Goal: Task Accomplishment & Management: Manage account settings

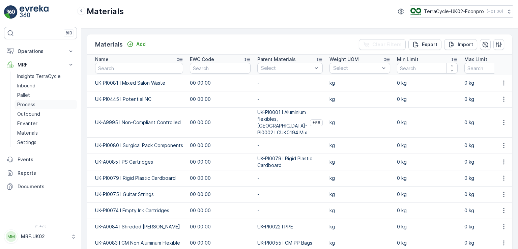
click at [34, 103] on p "Process" at bounding box center [26, 104] width 18 height 7
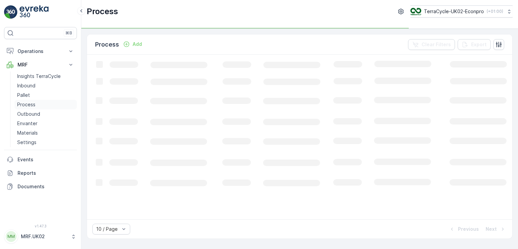
click at [34, 103] on p "Process" at bounding box center [26, 104] width 18 height 7
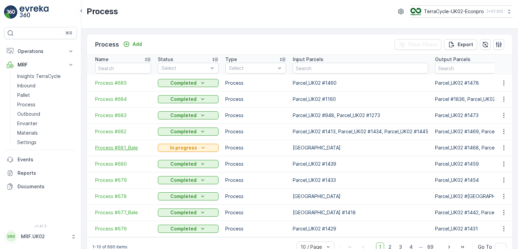
click at [127, 145] on span "Process #681_Bale" at bounding box center [123, 147] width 56 height 7
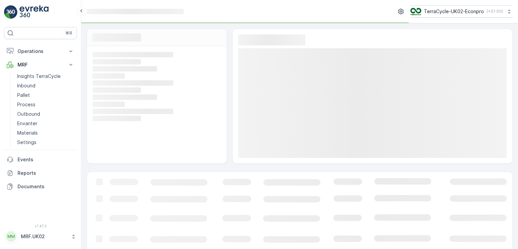
click at [127, 145] on div "Loading... Loading... Loading... Loading... Loading... Loading... Loading... Lo…" at bounding box center [157, 104] width 140 height 117
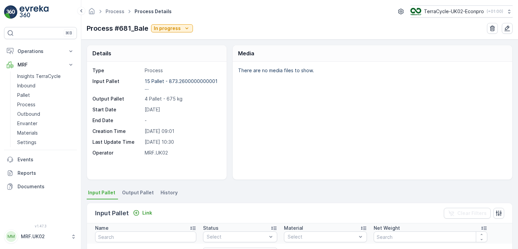
click at [229, 85] on div "Details Type Process Input Pallet 15 Pallet - 873.2600000000001 ... Output Pall…" at bounding box center [300, 112] width 426 height 135
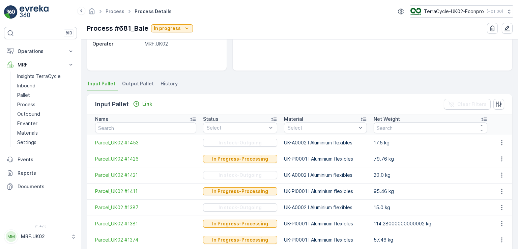
scroll to position [90, 0]
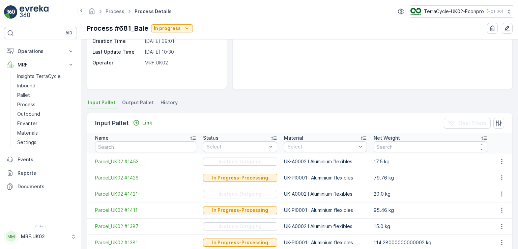
click at [136, 102] on span "Output Pallet" at bounding box center [138, 102] width 32 height 7
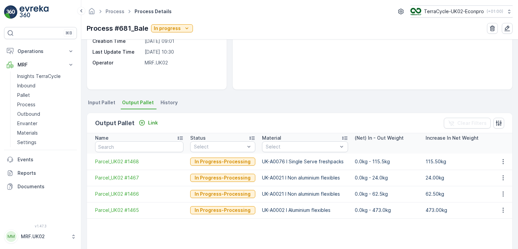
click at [205, 76] on div "Type Process Input Pallet 15 Pallet - 873.2600000000001 ... Output Pallet 4 Pal…" at bounding box center [157, 31] width 140 height 118
click at [32, 88] on p "Inbound" at bounding box center [26, 85] width 18 height 7
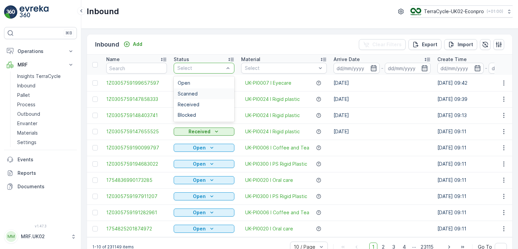
click at [200, 93] on div "Scanned" at bounding box center [204, 93] width 53 height 5
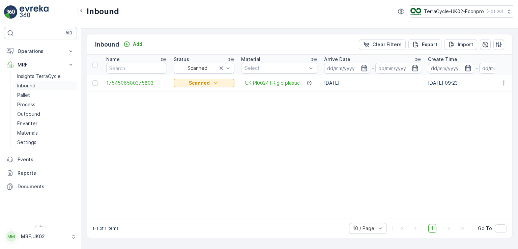
click at [30, 84] on p "Inbound" at bounding box center [26, 85] width 18 height 7
click at [26, 100] on link "Process" at bounding box center [46, 104] width 62 height 9
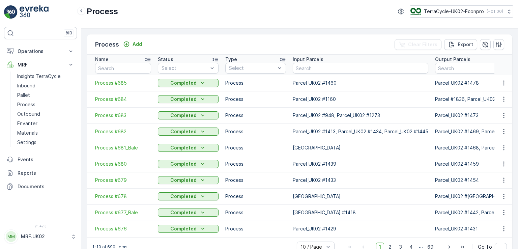
click at [120, 147] on span "Process #681_Bale" at bounding box center [123, 147] width 56 height 7
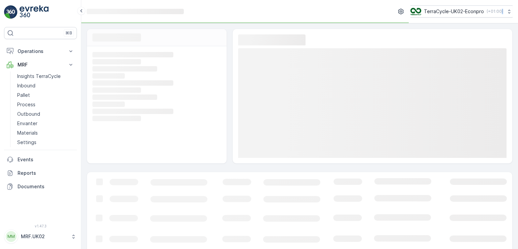
click at [120, 147] on div "Loading... Loading... Loading... Loading... Loading... Loading... Loading... Lo…" at bounding box center [157, 104] width 140 height 117
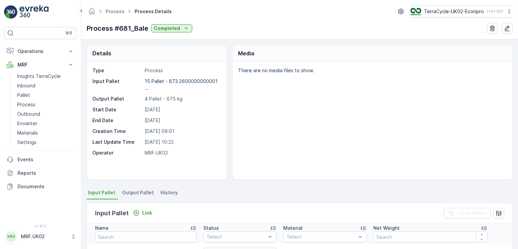
click at [310, 188] on ul "Input Pallet Output Pallet History" at bounding box center [300, 193] width 426 height 11
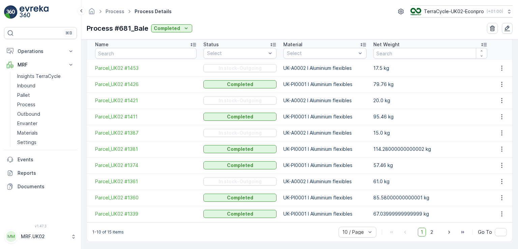
scroll to position [185, 0]
click at [129, 65] on span "Parcel_UK02 #1453" at bounding box center [146, 67] width 102 height 7
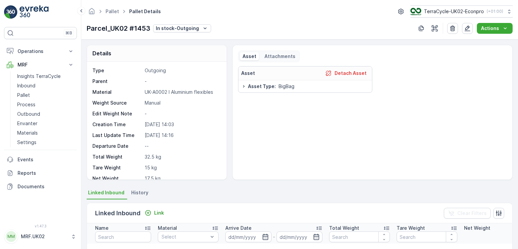
click at [147, 62] on div "Type Outgoing Parent - Material UK-A0002 I Aluminium flexibles Weight Source Ma…" at bounding box center [157, 121] width 140 height 118
click at [186, 30] on p "In stock-Outgoing" at bounding box center [177, 28] width 43 height 7
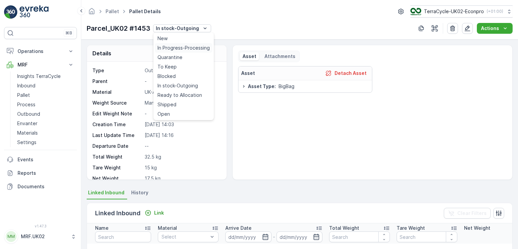
click at [189, 48] on span "In Progress-Processing" at bounding box center [184, 48] width 52 height 7
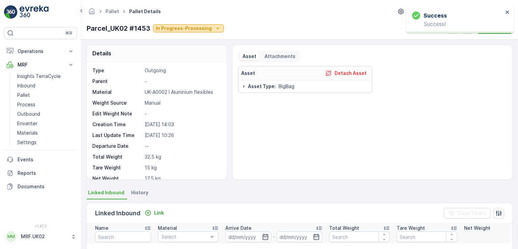
click at [189, 27] on p "In Progress-Processing" at bounding box center [184, 28] width 56 height 7
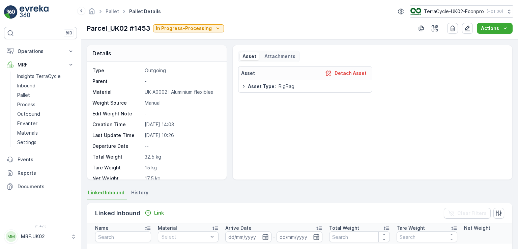
click at [239, 112] on div "Asset Detach Asset Asset Type : BigBag" at bounding box center [372, 120] width 269 height 108
click at [166, 25] on p "In Progress-Processing" at bounding box center [184, 28] width 56 height 7
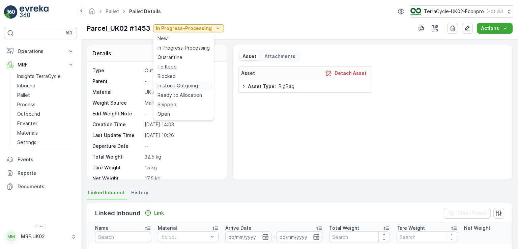
click at [184, 85] on span "In stock-Outgoing" at bounding box center [178, 85] width 40 height 7
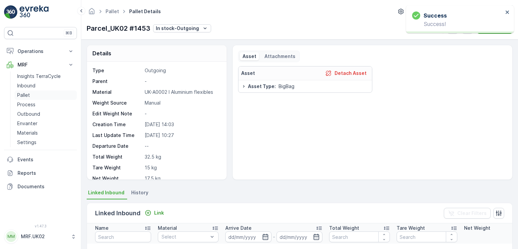
click at [29, 97] on p "Pallet" at bounding box center [23, 95] width 13 height 7
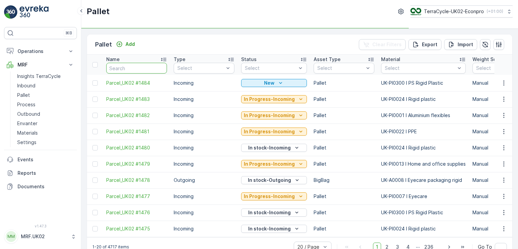
click at [134, 63] on input "text" at bounding box center [136, 68] width 61 height 11
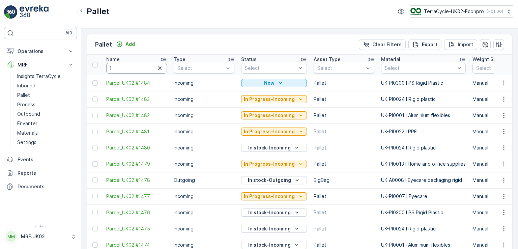
click at [116, 67] on input "1" at bounding box center [136, 68] width 61 height 11
type input "1453"
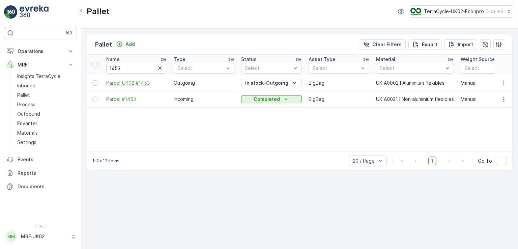
click at [132, 84] on span "Parcel_UK02 #1453" at bounding box center [136, 83] width 61 height 7
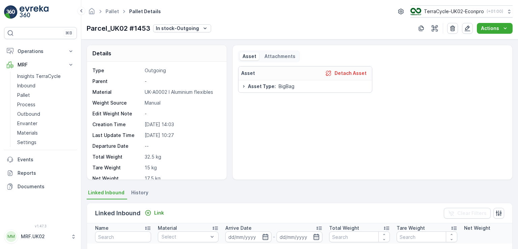
click at [132, 84] on p "Parent" at bounding box center [117, 81] width 50 height 7
click at [466, 26] on icon "button" at bounding box center [467, 28] width 7 height 7
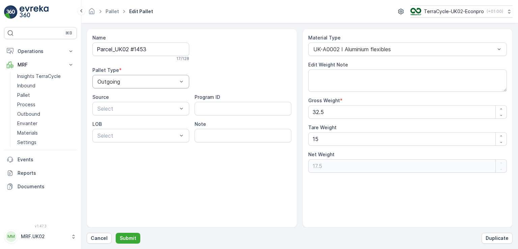
click at [176, 82] on div at bounding box center [137, 82] width 81 height 6
click at [140, 101] on div "Incoming" at bounding box center [140, 98] width 89 height 6
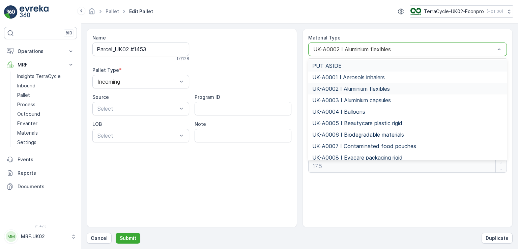
click at [427, 48] on div at bounding box center [405, 49] width 184 height 6
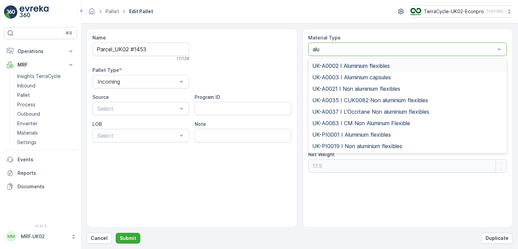
type input "alum"
click at [370, 135] on span "UK-PI0001 I Aluminium flexibles" at bounding box center [351, 135] width 79 height 6
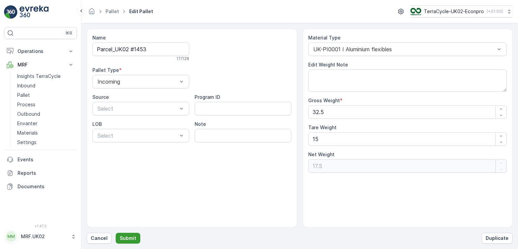
click at [129, 236] on p "Submit" at bounding box center [128, 238] width 17 height 7
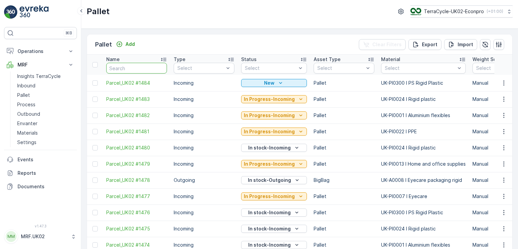
click at [123, 68] on input "text" at bounding box center [136, 68] width 61 height 11
type input "1453"
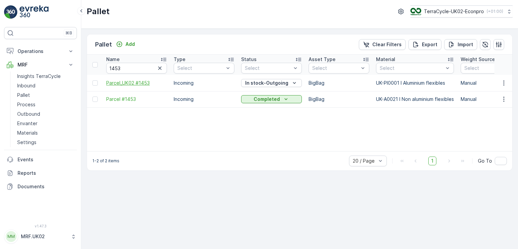
click at [134, 81] on span "Parcel_UK02 #1453" at bounding box center [136, 83] width 61 height 7
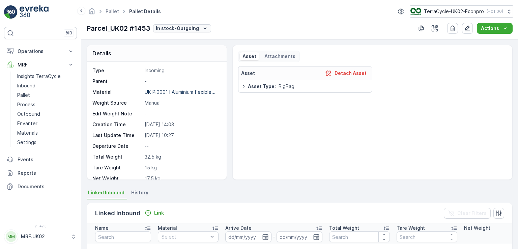
click at [182, 26] on p "In stock-Outgoing" at bounding box center [177, 28] width 43 height 7
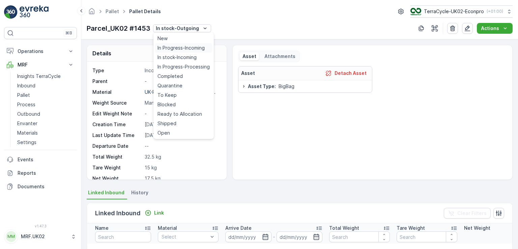
click at [191, 48] on span "In Progress-Incoming" at bounding box center [181, 48] width 47 height 7
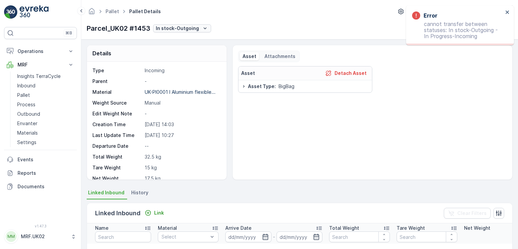
click at [195, 28] on p "In stock-Outgoing" at bounding box center [177, 28] width 43 height 7
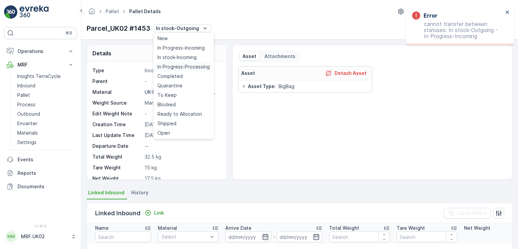
click at [202, 67] on span "In Progress-Processing" at bounding box center [184, 66] width 52 height 7
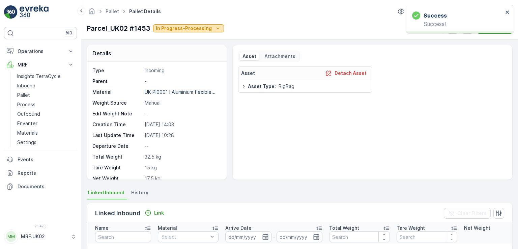
click at [185, 27] on p "In Progress-Processing" at bounding box center [184, 28] width 56 height 7
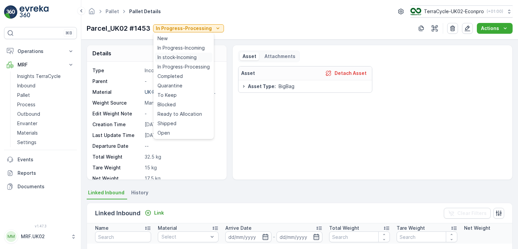
click at [172, 57] on span "In stock-Incoming" at bounding box center [177, 57] width 39 height 7
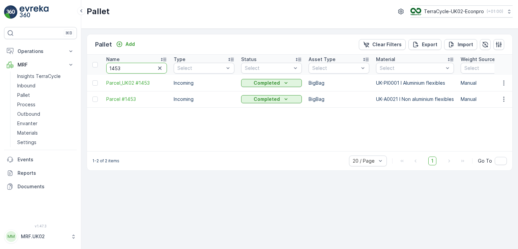
click at [130, 69] on input "1453" at bounding box center [136, 68] width 61 height 11
type input "1"
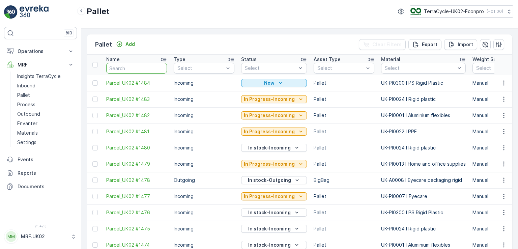
click at [130, 69] on input "text" at bounding box center [136, 68] width 61 height 11
type input "1421"
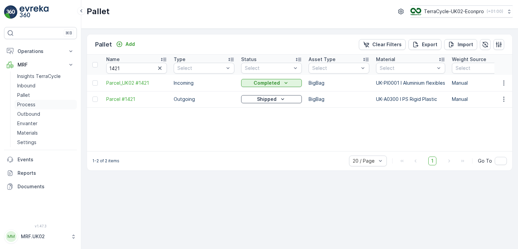
click at [34, 104] on p "Process" at bounding box center [26, 104] width 18 height 7
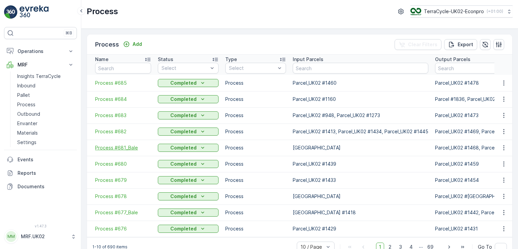
click at [117, 148] on span "Process #681_Bale" at bounding box center [123, 147] width 56 height 7
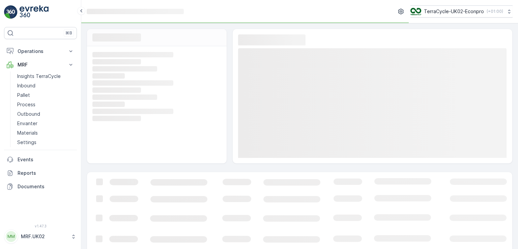
click at [117, 148] on div "Loading... Loading... Loading... Loading... Loading... Loading... Loading... Lo…" at bounding box center [157, 104] width 140 height 117
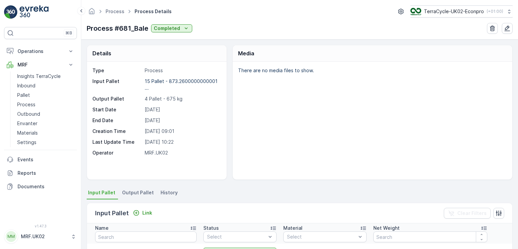
click at [474, 80] on div "There are no media files to show." at bounding box center [373, 121] width 280 height 118
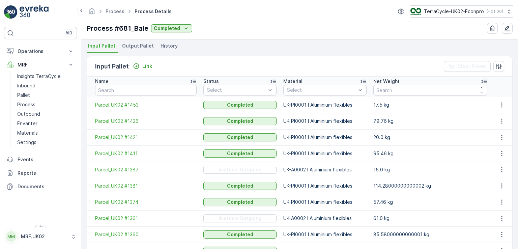
scroll to position [148, 0]
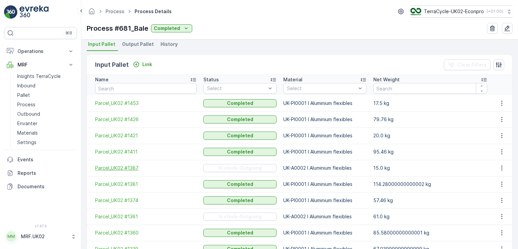
click at [131, 166] on span "Parcel_UK02 #1387" at bounding box center [146, 168] width 102 height 7
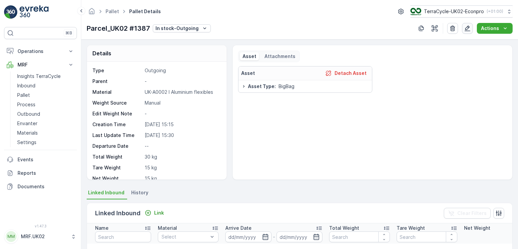
click at [468, 30] on icon "button" at bounding box center [468, 29] width 6 height 6
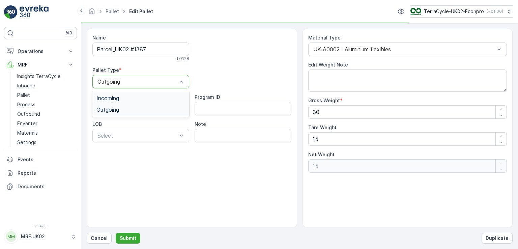
click at [161, 79] on div at bounding box center [137, 82] width 81 height 6
click at [144, 96] on div "Incoming" at bounding box center [140, 98] width 89 height 6
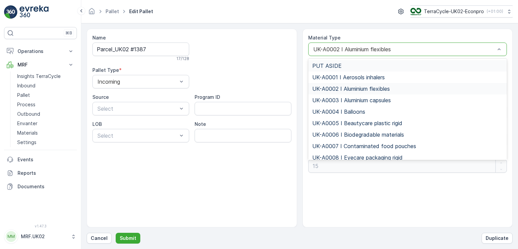
click at [386, 51] on div at bounding box center [405, 49] width 184 height 6
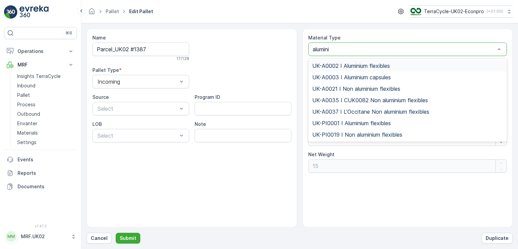
type input "aluminiu"
click at [370, 125] on span "UK-PI0001 I Aluminium flexibles" at bounding box center [351, 123] width 79 height 6
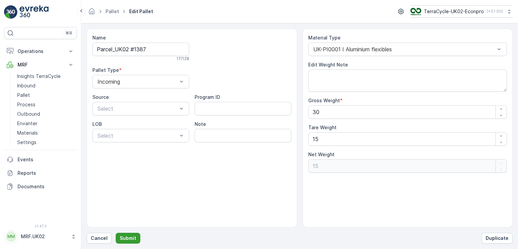
click at [135, 235] on button "Submit" at bounding box center [128, 238] width 25 height 11
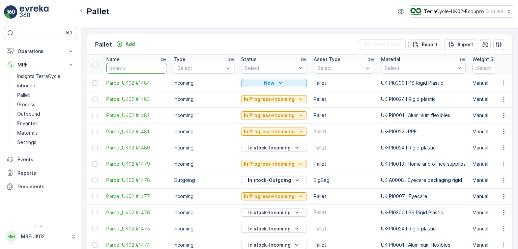
click at [127, 68] on input "text" at bounding box center [136, 68] width 61 height 11
type input "1"
click at [127, 68] on input "1" at bounding box center [136, 68] width 61 height 11
type input "1387"
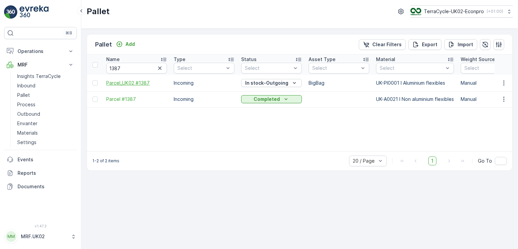
click at [142, 81] on span "Parcel_UK02 #1387" at bounding box center [136, 83] width 61 height 7
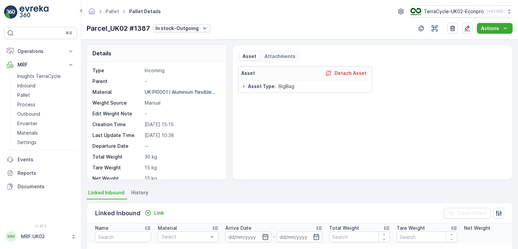
click at [202, 27] on icon "In stock-Outgoing" at bounding box center [204, 28] width 7 height 7
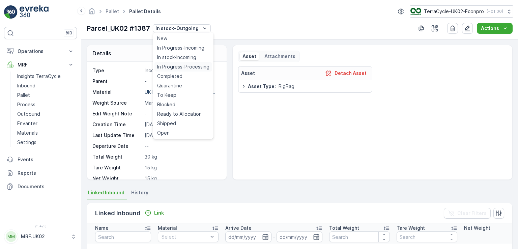
click at [199, 67] on span "In Progress-Processing" at bounding box center [183, 66] width 52 height 7
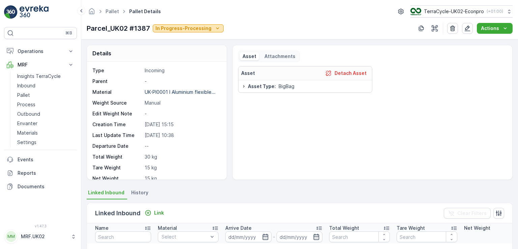
click at [210, 29] on div "In Progress-Processing" at bounding box center [188, 28] width 65 height 7
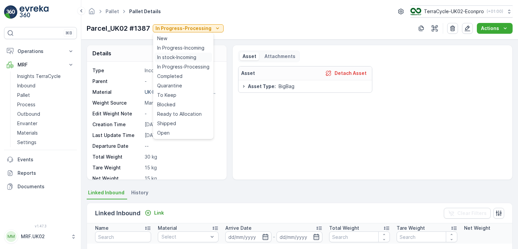
click at [174, 57] on span "In stock-Incoming" at bounding box center [176, 57] width 39 height 7
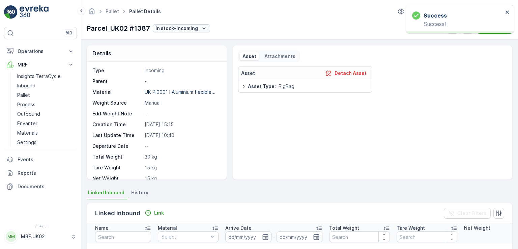
click at [189, 30] on p "In stock-Incoming" at bounding box center [177, 28] width 43 height 7
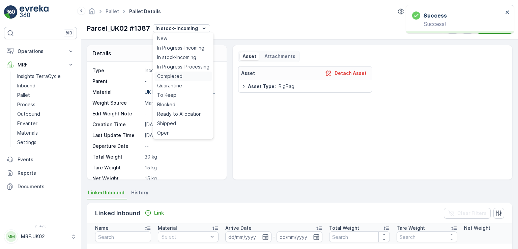
click at [183, 77] on div "Completed" at bounding box center [184, 76] width 58 height 9
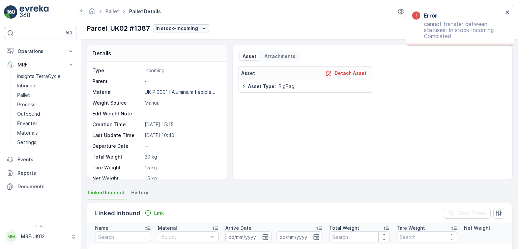
click at [187, 28] on p "In stock-Incoming" at bounding box center [177, 28] width 43 height 7
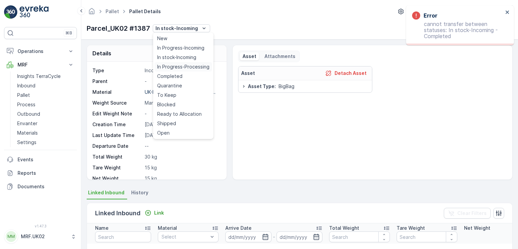
click at [195, 65] on span "In Progress-Processing" at bounding box center [183, 66] width 52 height 7
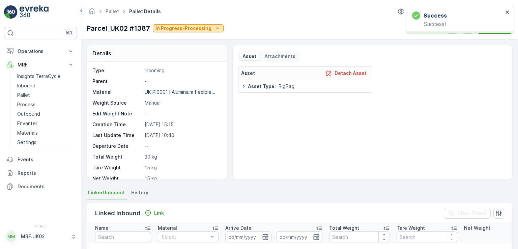
click at [185, 30] on p "In Progress-Processing" at bounding box center [184, 28] width 56 height 7
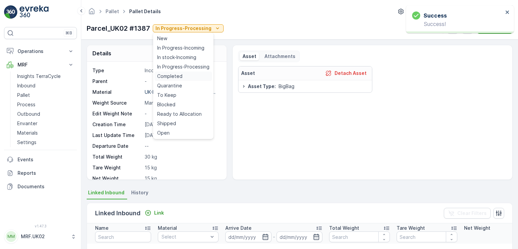
click at [181, 75] on span "Completed" at bounding box center [169, 76] width 25 height 7
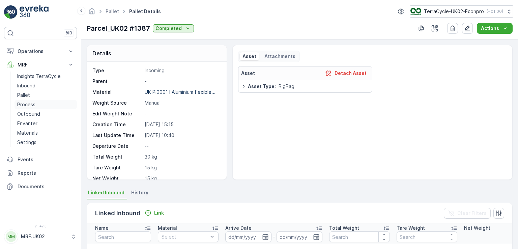
click at [31, 104] on p "Process" at bounding box center [26, 104] width 18 height 7
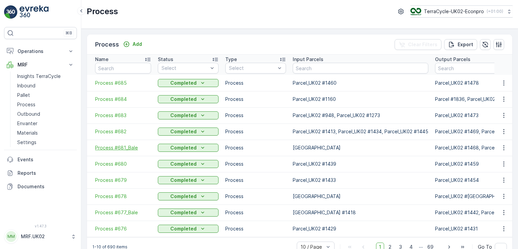
click at [119, 148] on span "Process #681_Bale" at bounding box center [123, 147] width 56 height 7
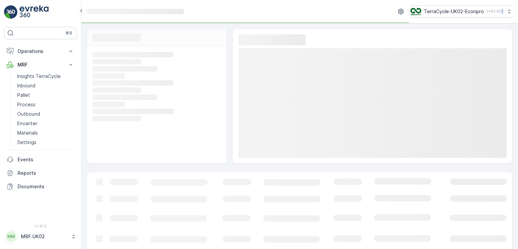
click at [119, 148] on div "Loading... Loading... Loading... Loading... Loading... Loading... Loading... Lo…" at bounding box center [157, 104] width 140 height 117
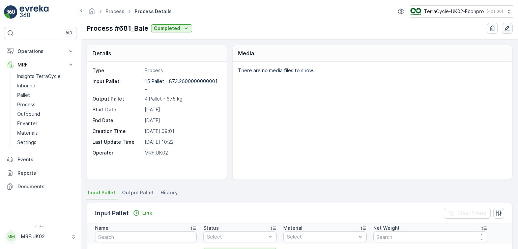
click at [510, 30] on icon "button" at bounding box center [507, 28] width 7 height 7
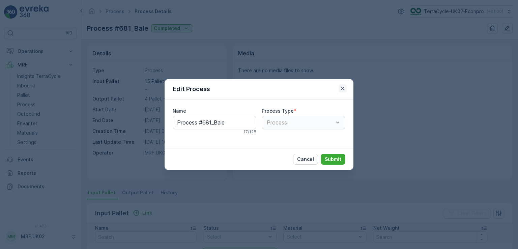
click at [342, 88] on icon "button" at bounding box center [342, 88] width 3 height 3
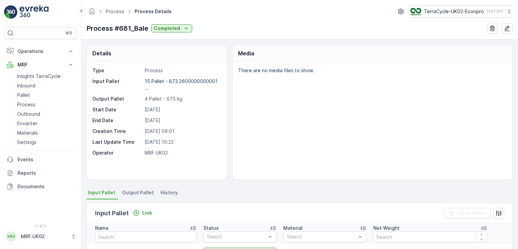
click at [281, 107] on div "There are no media files to show." at bounding box center [373, 121] width 280 height 118
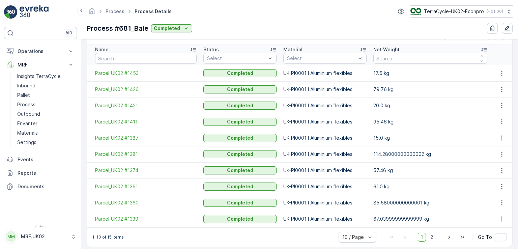
scroll to position [185, 0]
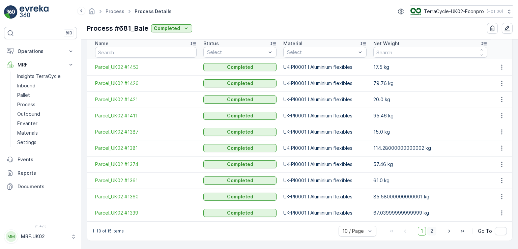
click at [429, 229] on span "2" at bounding box center [431, 231] width 9 height 9
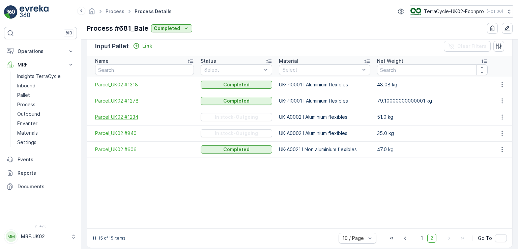
click at [132, 117] on span "Parcel_UK02 #1234" at bounding box center [144, 117] width 99 height 7
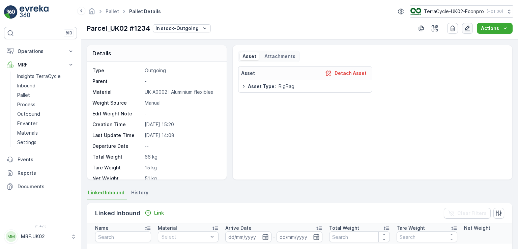
click at [470, 27] on icon "button" at bounding box center [468, 29] width 6 height 6
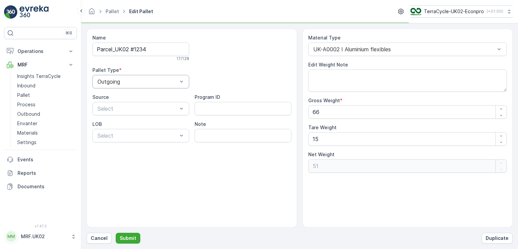
click at [170, 81] on div at bounding box center [137, 82] width 81 height 6
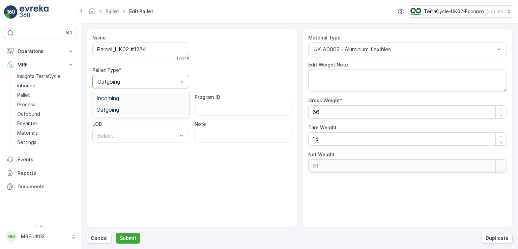
click at [147, 99] on div "Incoming" at bounding box center [140, 98] width 89 height 6
click at [355, 47] on div at bounding box center [405, 49] width 184 height 6
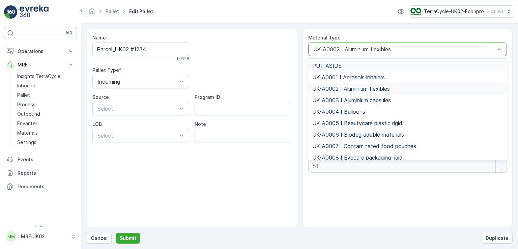
type input "n"
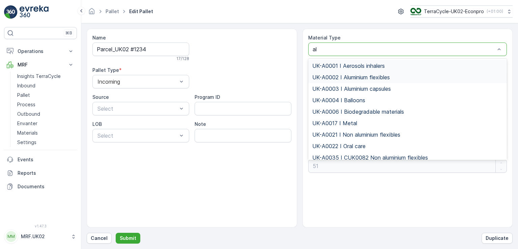
type input "alu"
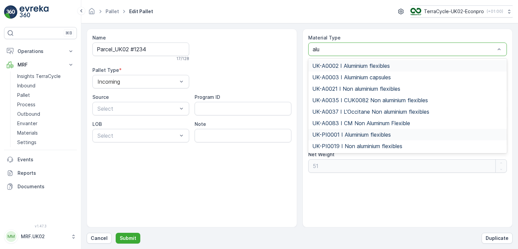
click at [363, 134] on span "UK-PI0001 I Aluminium flexibles" at bounding box center [351, 135] width 79 height 6
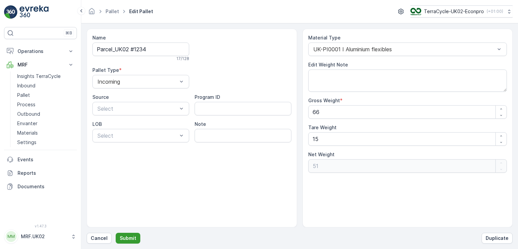
click at [131, 239] on p "Submit" at bounding box center [128, 238] width 17 height 7
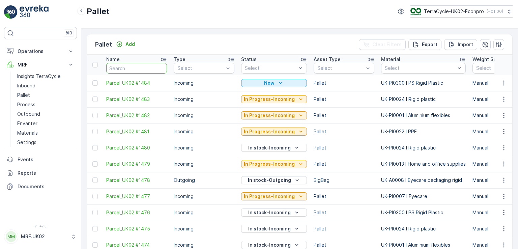
click at [122, 68] on input "text" at bounding box center [136, 68] width 61 height 11
type input "1234"
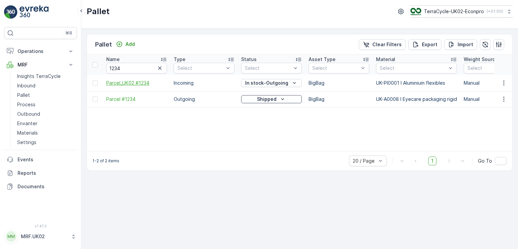
click at [135, 82] on span "Parcel_UK02 #1234" at bounding box center [136, 83] width 61 height 7
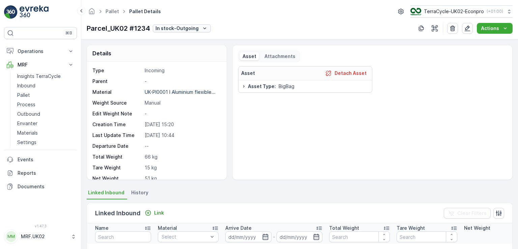
click at [206, 30] on icon "In stock-Outgoing" at bounding box center [204, 28] width 7 height 7
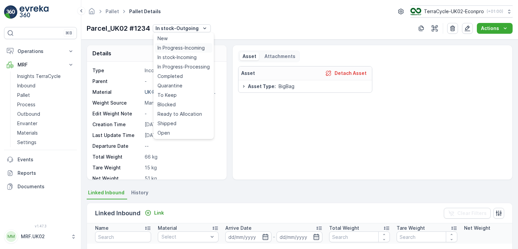
click at [198, 49] on span "In Progress-Incoming" at bounding box center [181, 48] width 47 height 7
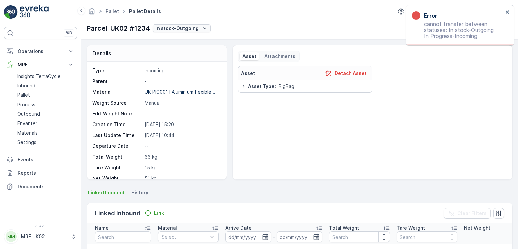
click at [188, 27] on p "In stock-Outgoing" at bounding box center [177, 28] width 43 height 7
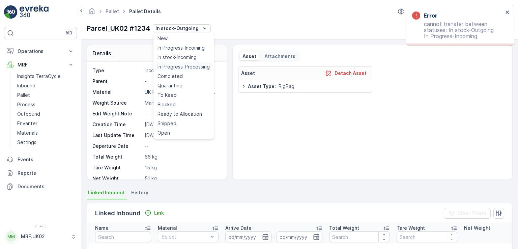
click at [197, 63] on span "In Progress-Processing" at bounding box center [184, 66] width 52 height 7
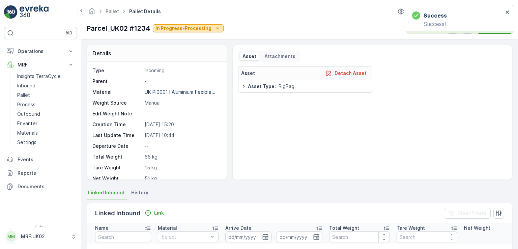
click at [190, 28] on p "In Progress-Processing" at bounding box center [184, 28] width 56 height 7
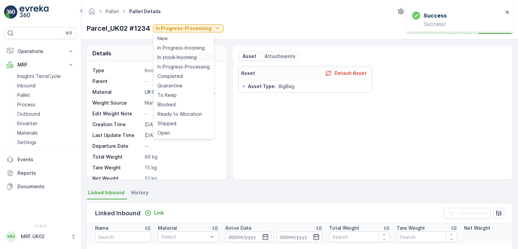
click at [185, 56] on span "In stock-Incoming" at bounding box center [177, 57] width 39 height 7
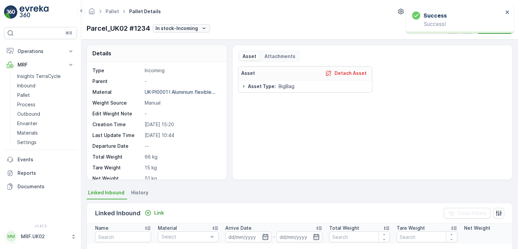
click at [192, 27] on p "In stock-Incoming" at bounding box center [177, 28] width 43 height 7
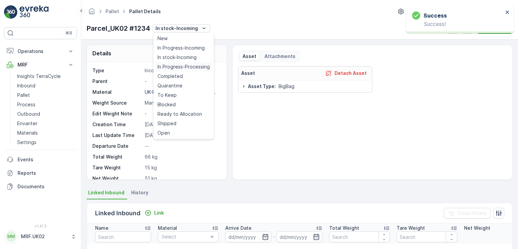
click at [196, 66] on span "In Progress-Processing" at bounding box center [184, 66] width 52 height 7
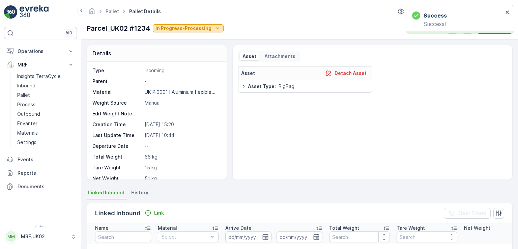
click at [191, 29] on p "In Progress-Processing" at bounding box center [184, 28] width 56 height 7
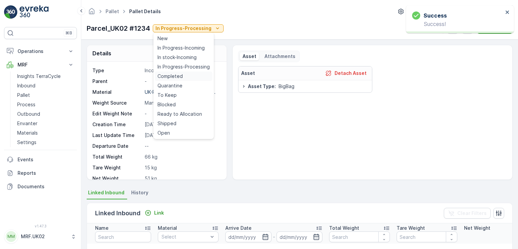
click at [181, 76] on span "Completed" at bounding box center [170, 76] width 25 height 7
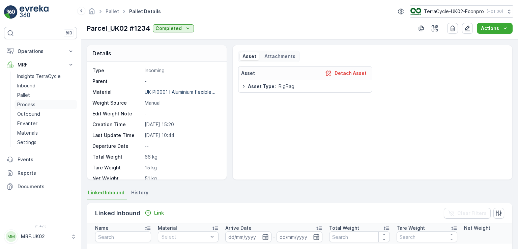
click at [27, 106] on p "Process" at bounding box center [26, 104] width 18 height 7
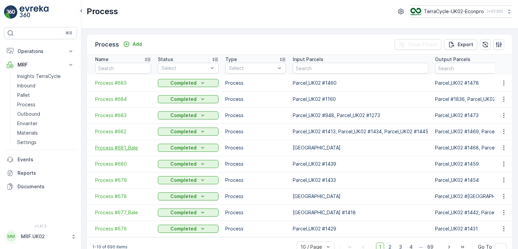
click at [127, 149] on span "Process #681_Bale" at bounding box center [123, 147] width 56 height 7
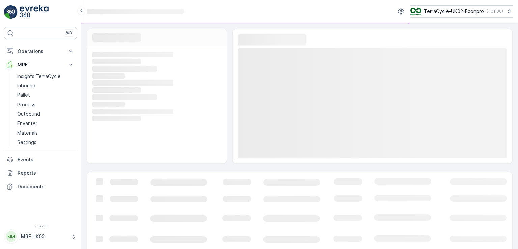
click at [127, 149] on div "Loading... Loading... Loading... Loading... Loading... Loading... Loading... Lo…" at bounding box center [157, 104] width 140 height 117
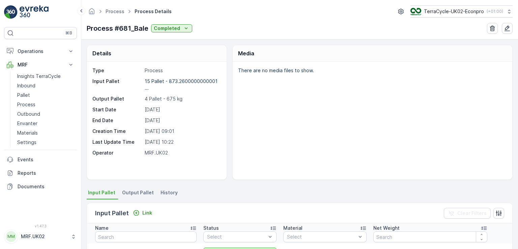
click at [230, 90] on div "Details Type Process Input Pallet 15 Pallet - 873.2600000000001 ... Output Pall…" at bounding box center [300, 112] width 426 height 135
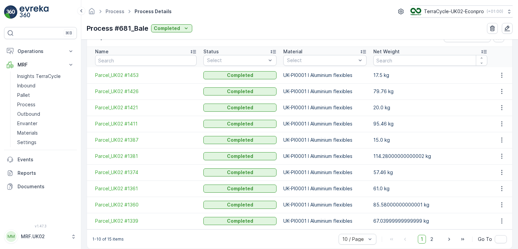
scroll to position [185, 0]
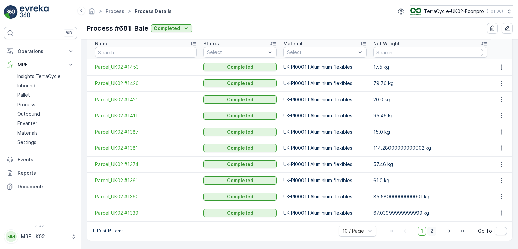
click at [431, 230] on span "2" at bounding box center [431, 231] width 9 height 9
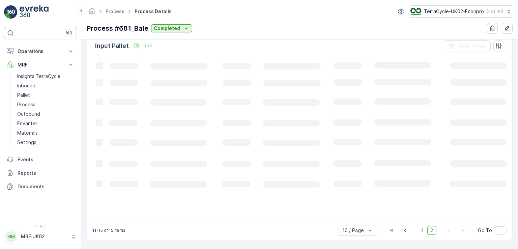
scroll to position [167, 0]
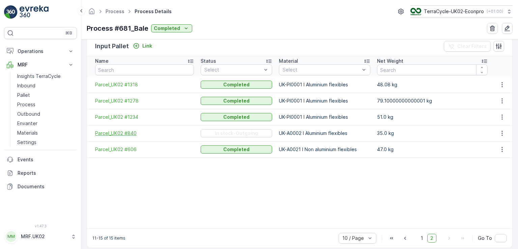
click at [128, 131] on span "Parcel_UK02 #840" at bounding box center [144, 133] width 99 height 7
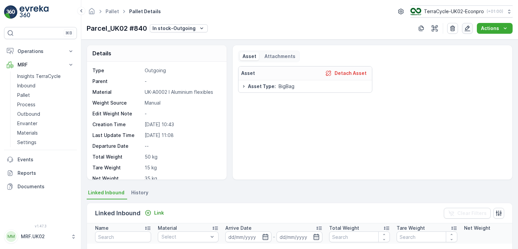
click at [470, 31] on button "button" at bounding box center [467, 28] width 11 height 11
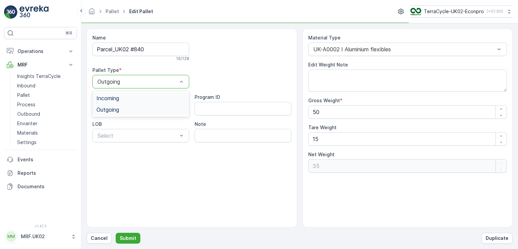
click at [173, 81] on div at bounding box center [137, 82] width 81 height 6
click at [156, 102] on div "Incoming" at bounding box center [140, 97] width 97 height 11
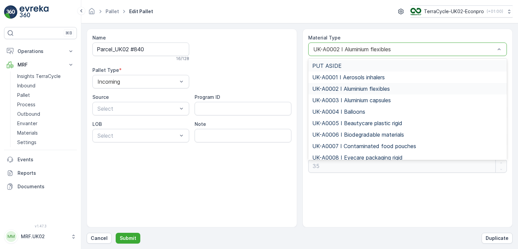
click at [359, 50] on div at bounding box center [405, 49] width 184 height 6
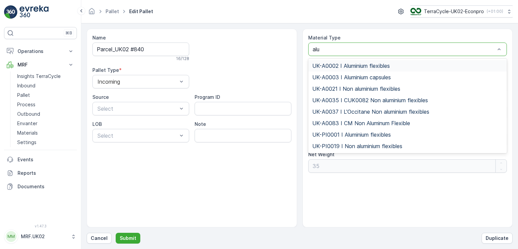
type input "alum"
click at [367, 134] on span "UK-PI0001 I Aluminium flexibles" at bounding box center [351, 135] width 79 height 6
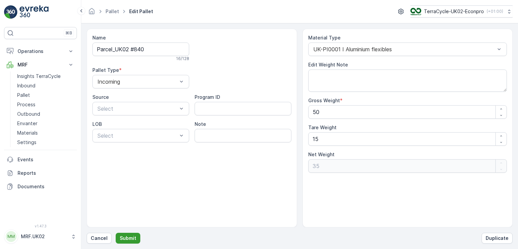
click at [130, 240] on p "Submit" at bounding box center [128, 238] width 17 height 7
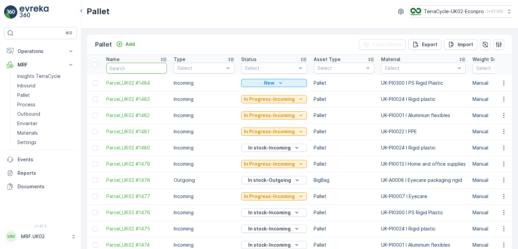
click at [129, 65] on input "text" at bounding box center [136, 68] width 61 height 11
type input "840"
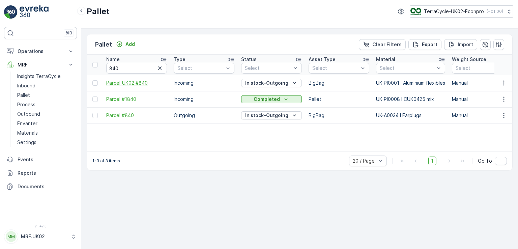
click at [126, 81] on span "Parcel_UK02 #840" at bounding box center [136, 83] width 61 height 7
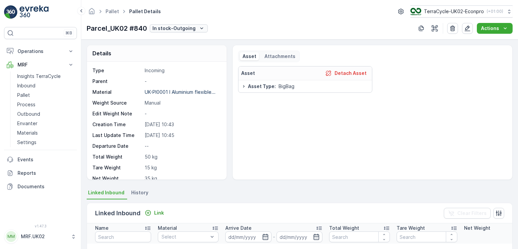
click at [187, 29] on p "In stock-Outgoing" at bounding box center [173, 28] width 43 height 7
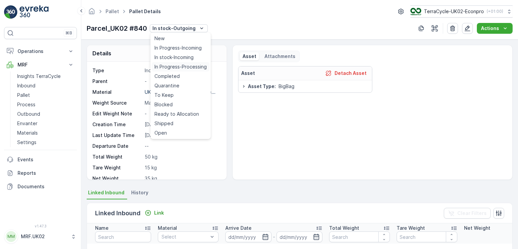
click at [186, 65] on span "In Progress-Processing" at bounding box center [181, 66] width 52 height 7
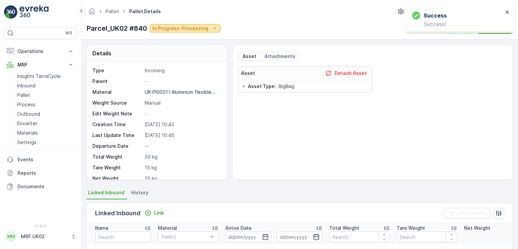
click at [186, 29] on p "In Progress-Processing" at bounding box center [180, 28] width 56 height 7
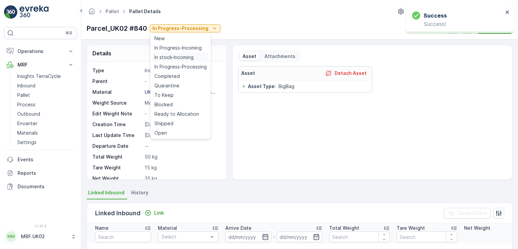
click at [189, 54] on span "In stock-Incoming" at bounding box center [174, 57] width 39 height 7
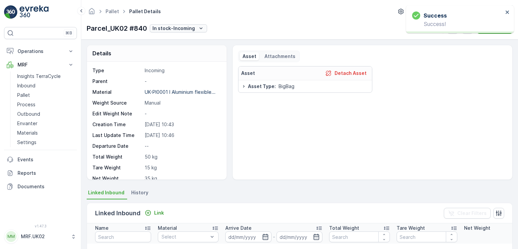
click at [194, 27] on div "In stock-Incoming" at bounding box center [178, 28] width 52 height 7
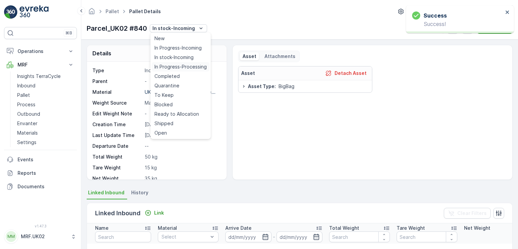
click at [189, 67] on span "In Progress-Processing" at bounding box center [181, 66] width 52 height 7
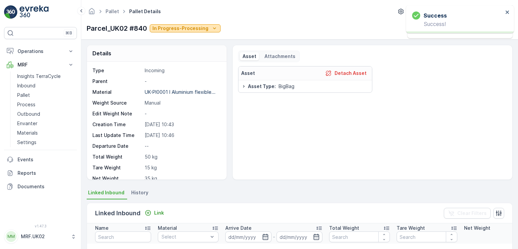
click at [185, 26] on p "In Progress-Processing" at bounding box center [180, 28] width 56 height 7
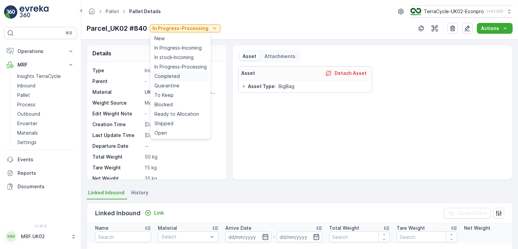
click at [180, 76] on div "Completed" at bounding box center [181, 76] width 58 height 9
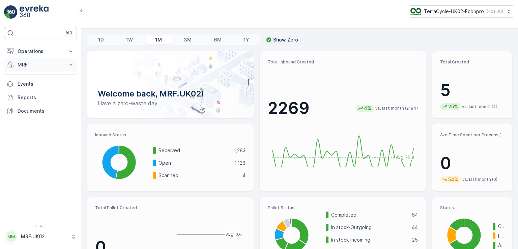
click at [23, 62] on p "MRF" at bounding box center [41, 64] width 46 height 7
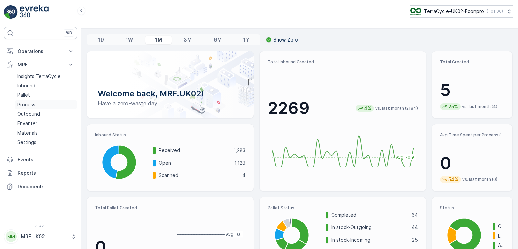
click at [36, 105] on link "Process" at bounding box center [46, 104] width 62 height 9
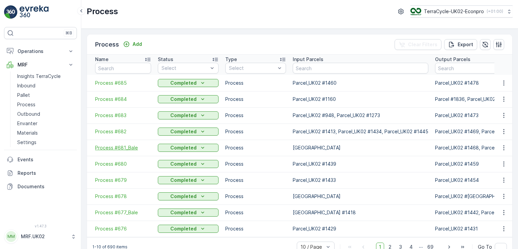
click at [131, 148] on span "Process #681_Bale" at bounding box center [123, 147] width 56 height 7
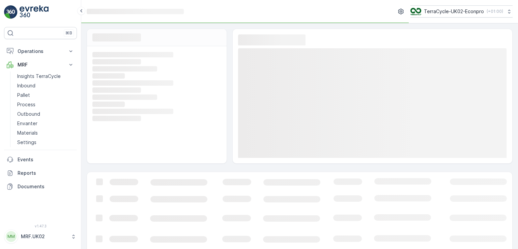
click at [131, 148] on div "Loading... Loading... Loading... Loading... Loading... Loading... Loading... Lo…" at bounding box center [157, 104] width 140 height 117
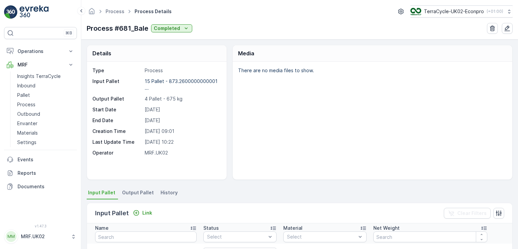
drag, startPoint x: 517, startPoint y: 58, endPoint x: 516, endPoint y: 43, distance: 15.2
click at [516, 43] on div "Details Type Process Input Pallet 15 Pallet - 873.2600000000001 ... Output Pall…" at bounding box center [299, 143] width 437 height 209
click at [493, 88] on div "There are no media files to show." at bounding box center [373, 121] width 280 height 118
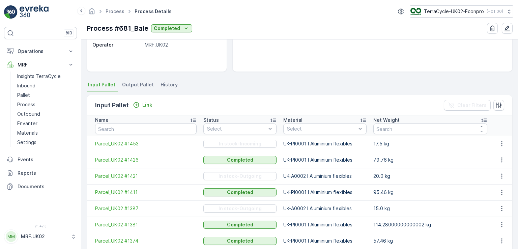
scroll to position [121, 0]
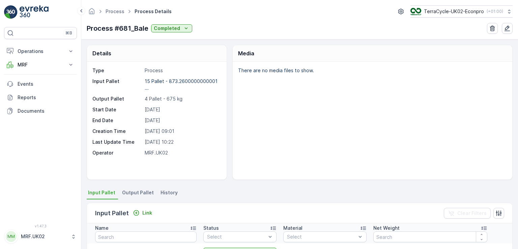
click at [483, 90] on div "There are no media files to show." at bounding box center [373, 121] width 280 height 118
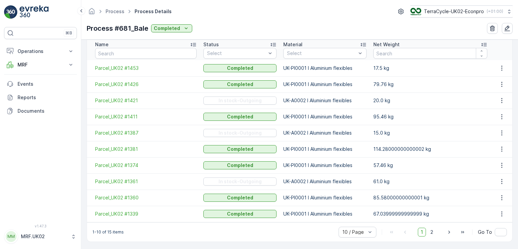
scroll to position [185, 0]
click at [432, 231] on span "2" at bounding box center [431, 231] width 9 height 9
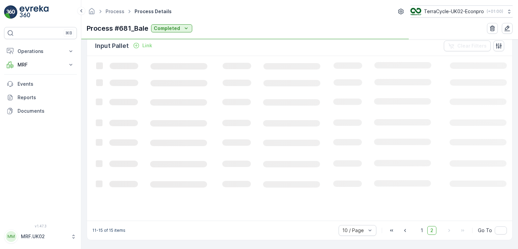
scroll to position [167, 0]
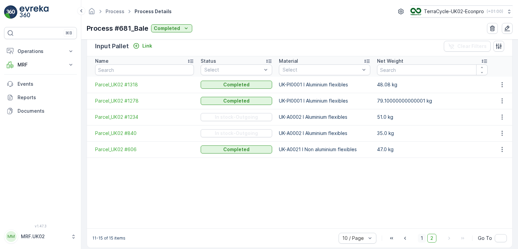
click at [422, 236] on span "1" at bounding box center [422, 238] width 8 height 9
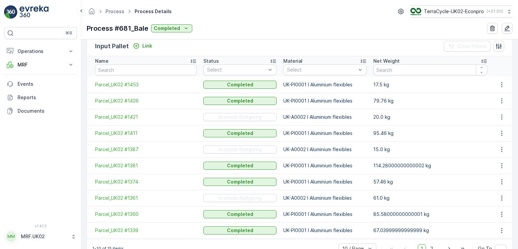
click at [451, 135] on td "95.46 kg" at bounding box center [430, 133] width 120 height 16
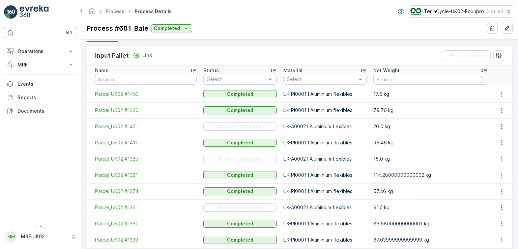
scroll to position [171, 0]
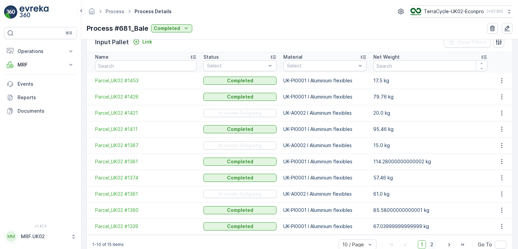
click at [432, 242] on span "2" at bounding box center [431, 244] width 9 height 9
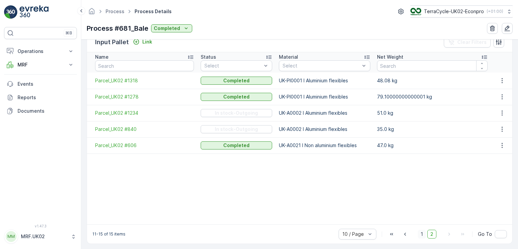
click at [422, 234] on span "1" at bounding box center [422, 234] width 8 height 9
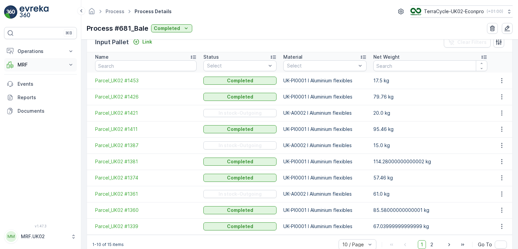
click at [28, 66] on p "MRF" at bounding box center [41, 64] width 46 height 7
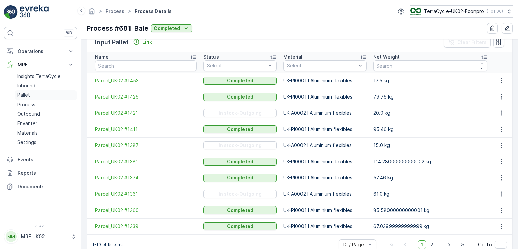
click at [29, 93] on p "Pallet" at bounding box center [23, 95] width 13 height 7
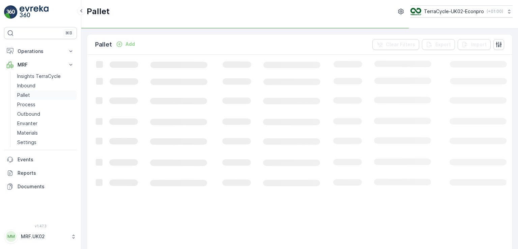
click at [29, 93] on p "Pallet" at bounding box center [23, 95] width 13 height 7
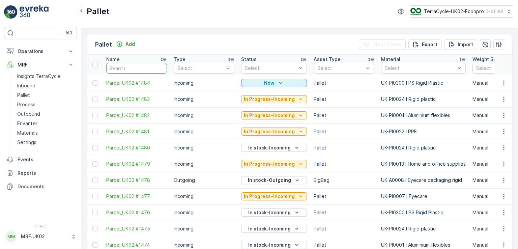
click at [121, 68] on input "text" at bounding box center [136, 68] width 61 height 11
type input "1421"
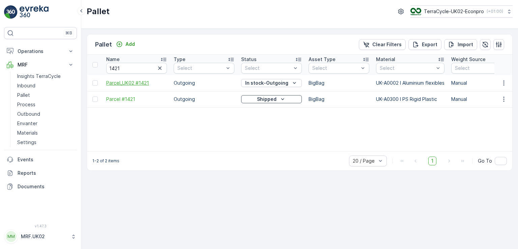
click at [143, 81] on span "Parcel_UK02 #1421" at bounding box center [136, 83] width 61 height 7
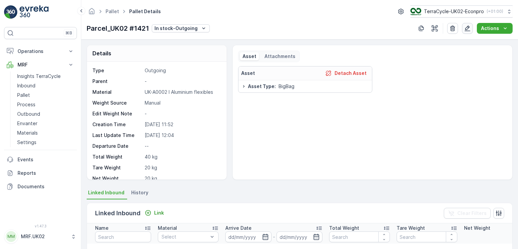
click at [467, 28] on icon "button" at bounding box center [468, 29] width 6 height 6
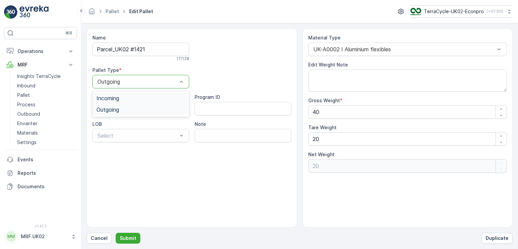
click at [136, 80] on div at bounding box center [137, 82] width 81 height 6
click at [131, 97] on div "Incoming" at bounding box center [140, 98] width 89 height 6
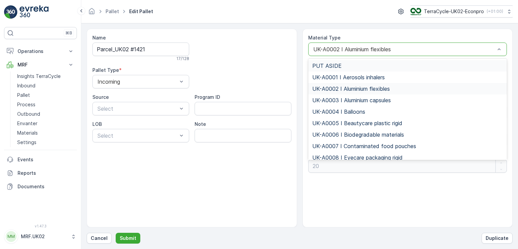
click at [361, 48] on div at bounding box center [405, 49] width 184 height 6
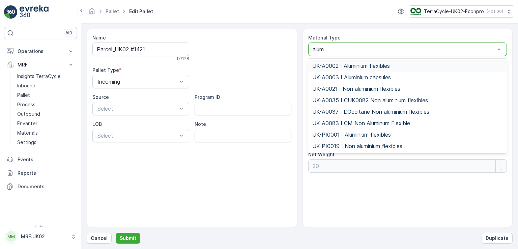
type input "alumi"
click at [367, 133] on span "UK-PI0001 I Aluminium flexibles" at bounding box center [351, 135] width 79 height 6
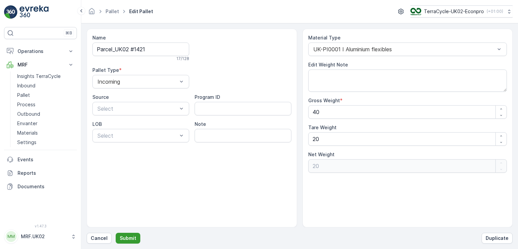
click at [132, 237] on p "Submit" at bounding box center [128, 238] width 17 height 7
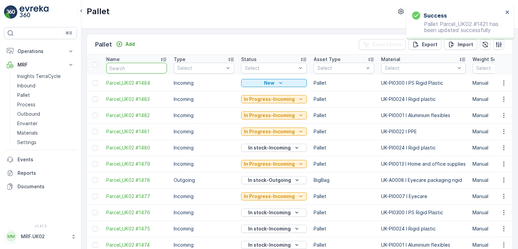
click at [125, 65] on input "text" at bounding box center [136, 68] width 61 height 11
type input "1421"
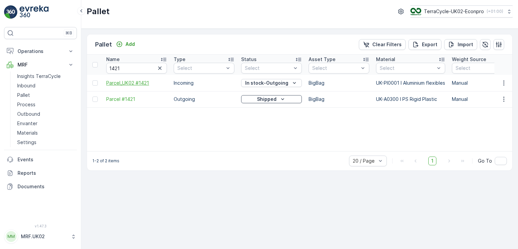
click at [140, 84] on span "Parcel_UK02 #1421" at bounding box center [136, 83] width 61 height 7
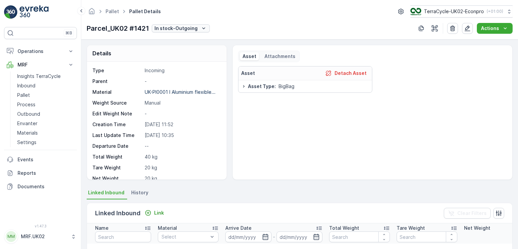
click at [196, 27] on p "In stock-Outgoing" at bounding box center [176, 28] width 43 height 7
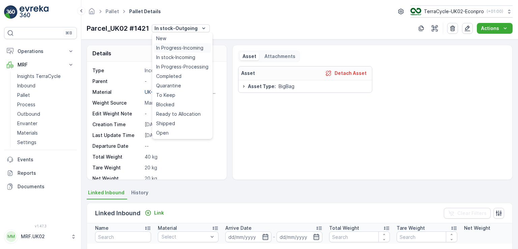
click at [195, 48] on span "In Progress-Incoming" at bounding box center [179, 48] width 47 height 7
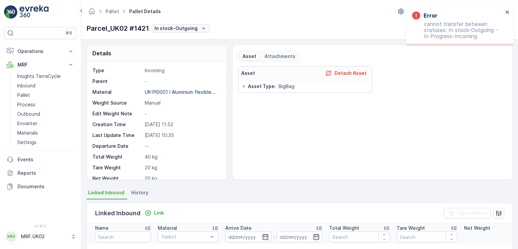
click at [194, 29] on p "In stock-Outgoing" at bounding box center [176, 28] width 43 height 7
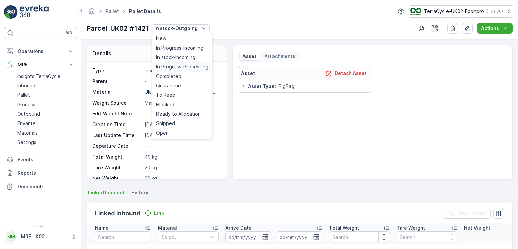
click at [195, 66] on span "In Progress-Processing" at bounding box center [182, 66] width 52 height 7
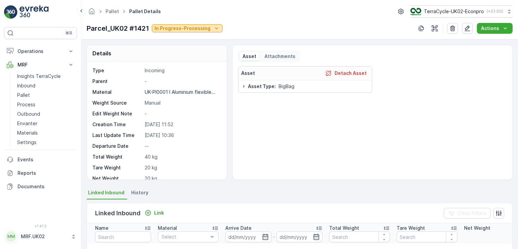
click at [203, 29] on p "In Progress-Processing" at bounding box center [183, 28] width 56 height 7
click at [233, 26] on div "Parcel_UK02 #1421 In Progress-Processing Actions" at bounding box center [300, 28] width 426 height 11
click at [213, 28] on icon "In Progress-Processing" at bounding box center [216, 28] width 7 height 7
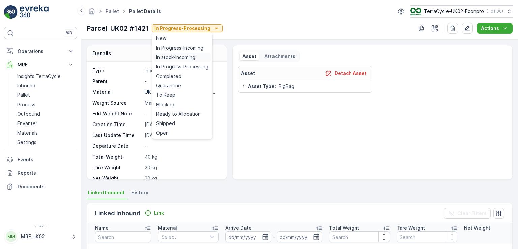
click at [188, 56] on span "In stock-Incoming" at bounding box center [175, 57] width 39 height 7
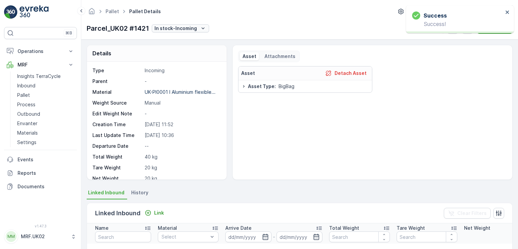
click at [179, 29] on p "In stock-Incoming" at bounding box center [176, 28] width 43 height 7
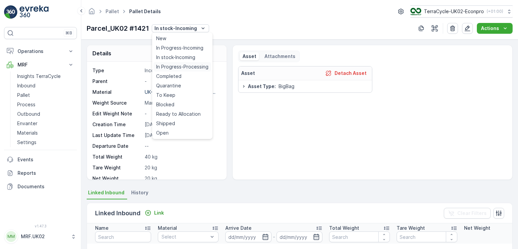
click at [190, 66] on span "In Progress-Processing" at bounding box center [182, 66] width 52 height 7
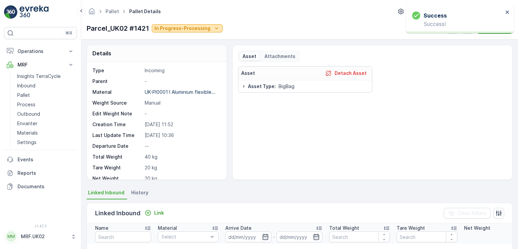
click at [181, 30] on p "In Progress-Processing" at bounding box center [183, 28] width 56 height 7
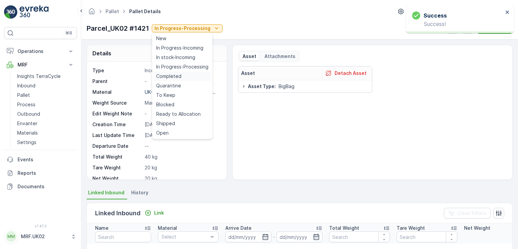
click at [185, 75] on div "Completed" at bounding box center [182, 76] width 58 height 9
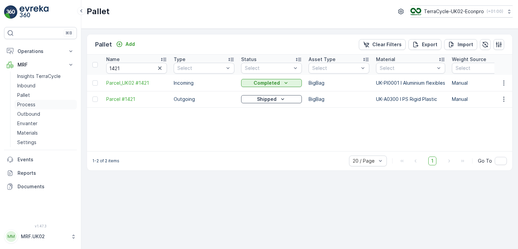
click at [32, 103] on p "Process" at bounding box center [26, 104] width 18 height 7
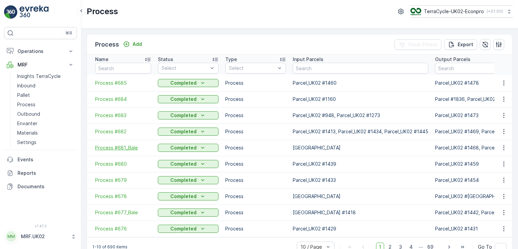
click at [129, 149] on span "Process #681_Bale" at bounding box center [123, 147] width 56 height 7
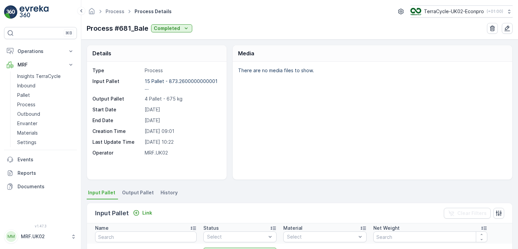
click at [514, 54] on div "Details Type Process Input Pallet 15 Pallet - 873.2600000000001 ... Output Pall…" at bounding box center [299, 143] width 437 height 209
drag, startPoint x: 514, startPoint y: 54, endPoint x: 317, endPoint y: 101, distance: 202.0
click at [317, 101] on div "There are no media files to show." at bounding box center [373, 121] width 280 height 118
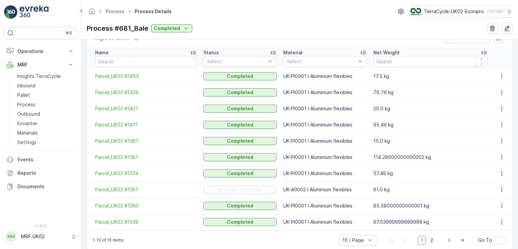
scroll to position [185, 0]
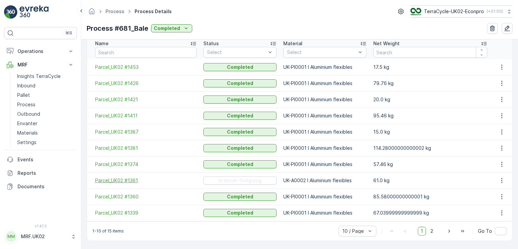
click at [118, 178] on span "Parcel_UK02 #1361" at bounding box center [146, 180] width 102 height 7
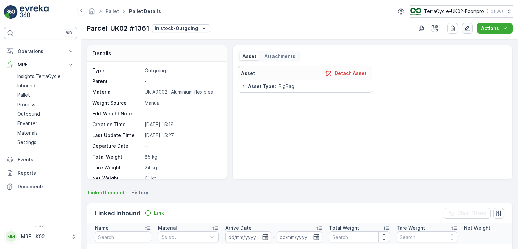
click at [467, 29] on icon "button" at bounding box center [467, 28] width 7 height 7
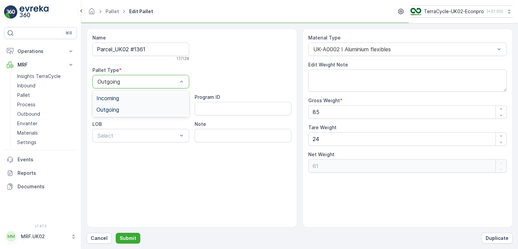
click at [171, 85] on div "Outgoing" at bounding box center [140, 81] width 97 height 13
click at [162, 99] on div "Incoming" at bounding box center [140, 98] width 89 height 6
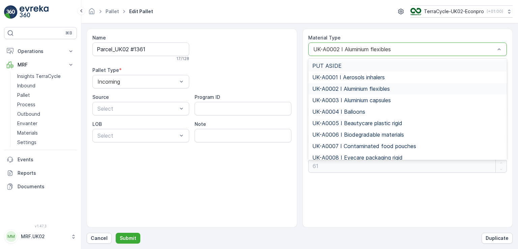
click at [341, 51] on div at bounding box center [405, 49] width 184 height 6
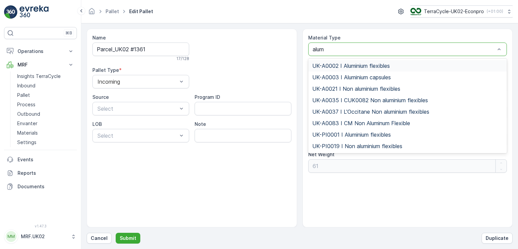
type input "alumi"
click at [357, 134] on span "UK-PI0001 I Aluminium flexibles" at bounding box center [351, 135] width 79 height 6
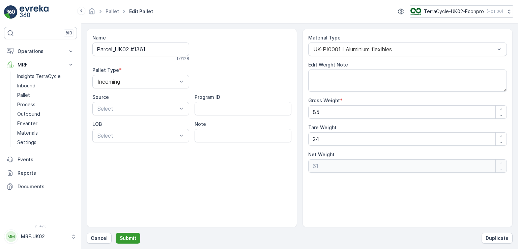
click at [131, 237] on p "Submit" at bounding box center [128, 238] width 17 height 7
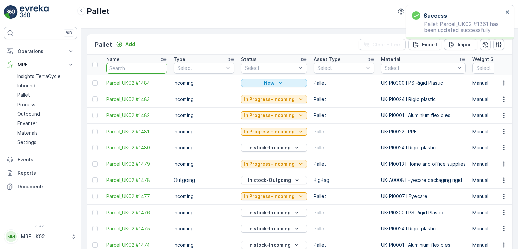
click at [121, 66] on input "text" at bounding box center [136, 68] width 61 height 11
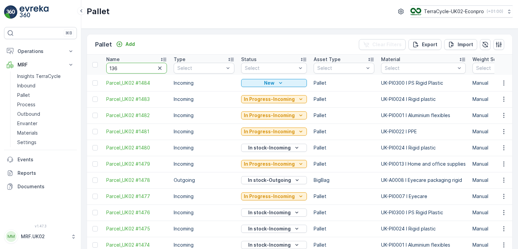
type input "1361"
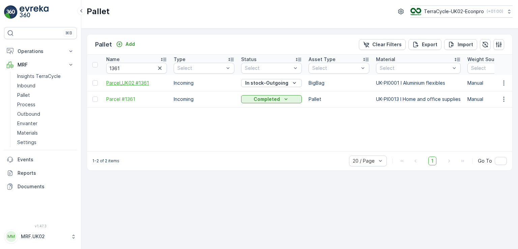
click at [139, 80] on span "Parcel_UK02 #1361" at bounding box center [136, 83] width 61 height 7
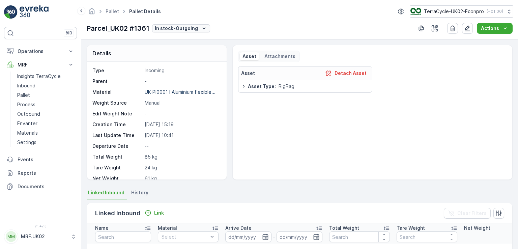
click at [198, 31] on div "In stock-Outgoing" at bounding box center [181, 28] width 53 height 7
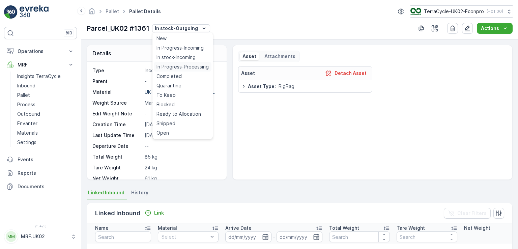
click at [191, 65] on span "In Progress-Processing" at bounding box center [183, 66] width 52 height 7
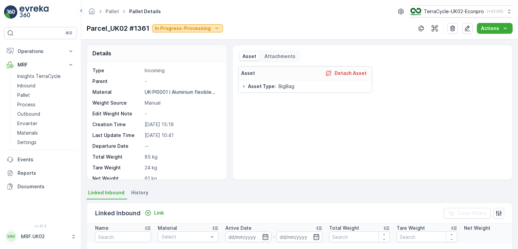
click at [192, 28] on p "In Progress-Processing" at bounding box center [183, 28] width 56 height 7
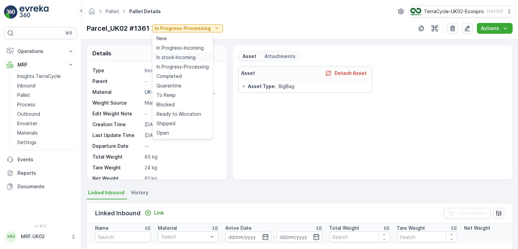
click at [191, 57] on span "In stock-Incoming" at bounding box center [176, 57] width 39 height 7
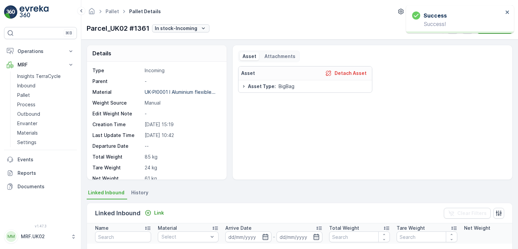
click at [198, 28] on div "In stock-Incoming" at bounding box center [181, 28] width 52 height 7
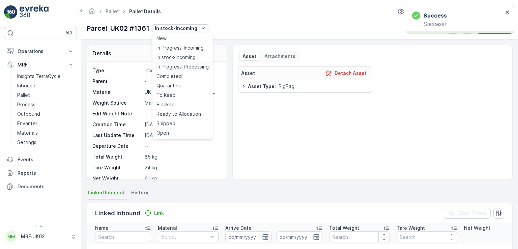
click at [190, 66] on span "In Progress-Processing" at bounding box center [183, 66] width 52 height 7
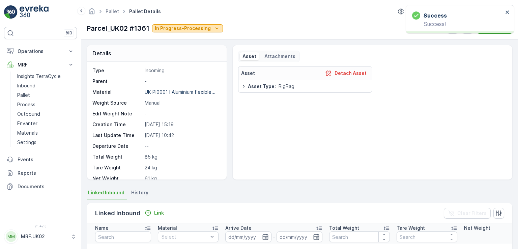
click at [178, 29] on p "In Progress-Processing" at bounding box center [183, 28] width 56 height 7
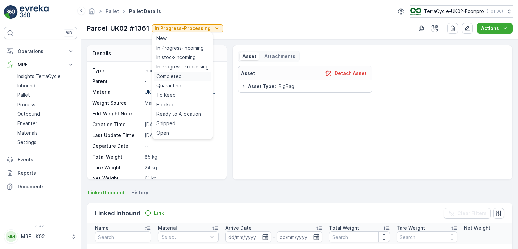
click at [177, 74] on span "Completed" at bounding box center [169, 76] width 25 height 7
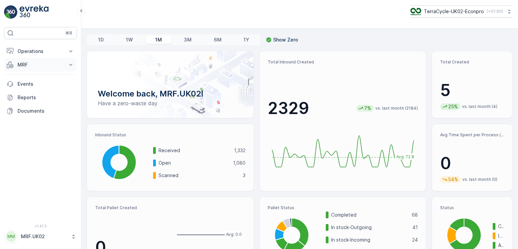
click at [39, 66] on p "MRF" at bounding box center [41, 64] width 46 height 7
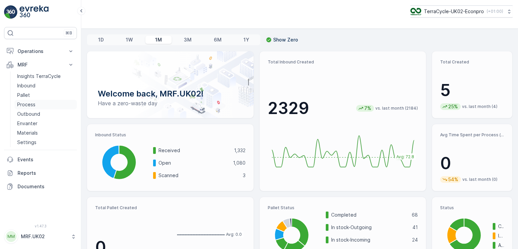
click at [36, 106] on link "Process" at bounding box center [46, 104] width 62 height 9
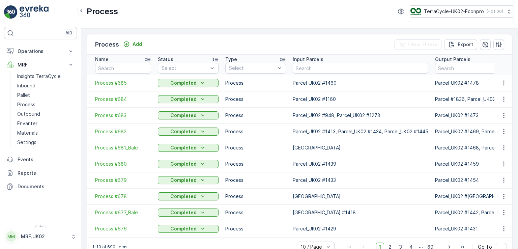
click at [125, 145] on span "Process #681_Bale" at bounding box center [123, 147] width 56 height 7
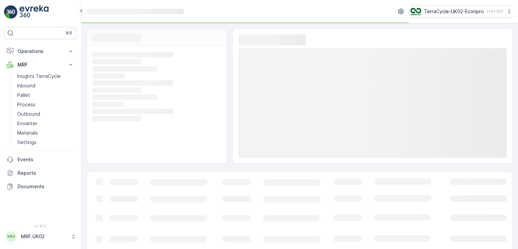
click at [125, 145] on div "Loading... Loading... Loading... Loading... Loading... Loading... Loading... Lo…" at bounding box center [157, 104] width 140 height 117
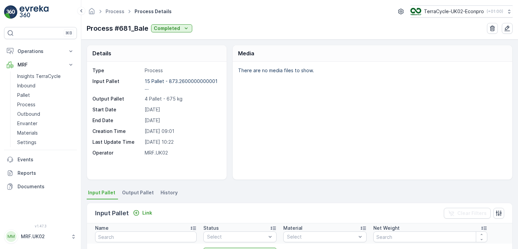
click at [292, 108] on div "There are no media files to show." at bounding box center [373, 121] width 280 height 118
click at [26, 103] on p "Process" at bounding box center [26, 104] width 18 height 7
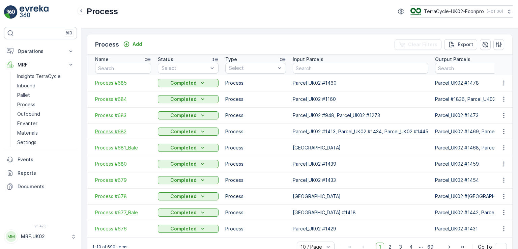
click at [117, 131] on span "Process #682" at bounding box center [123, 131] width 56 height 7
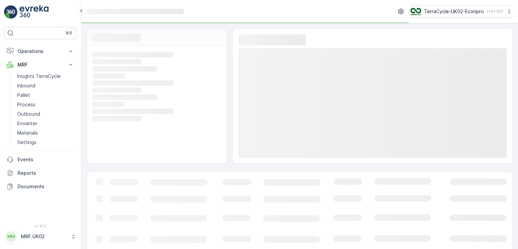
click at [117, 131] on div "Loading... Loading... Loading... Loading... Loading... Loading... Loading... Lo…" at bounding box center [157, 104] width 140 height 117
